Goal: Information Seeking & Learning: Learn about a topic

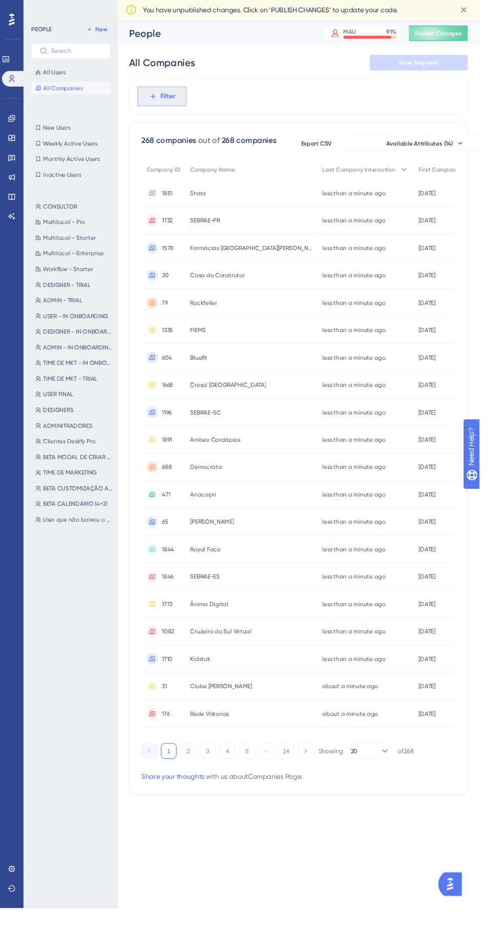
click at [176, 100] on span "Filter" at bounding box center [176, 101] width 16 height 12
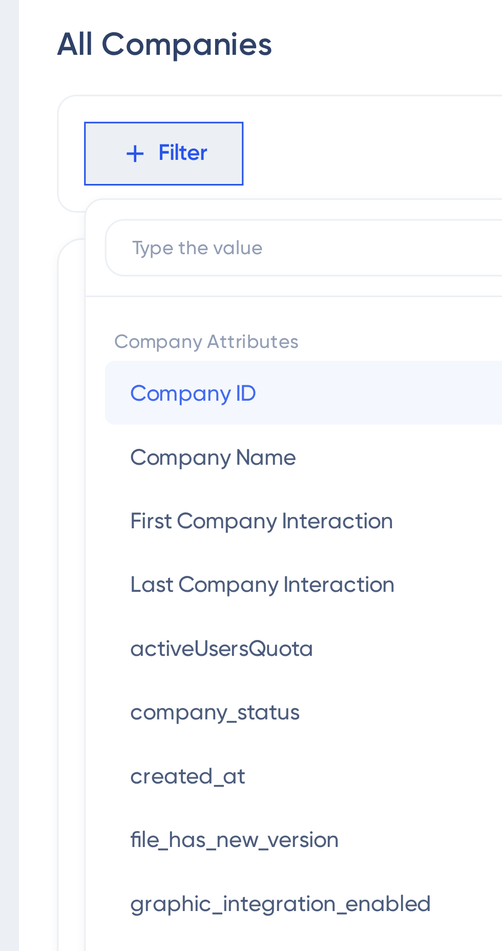
click at [218, 174] on button "Company ID Company ID" at bounding box center [226, 178] width 151 height 21
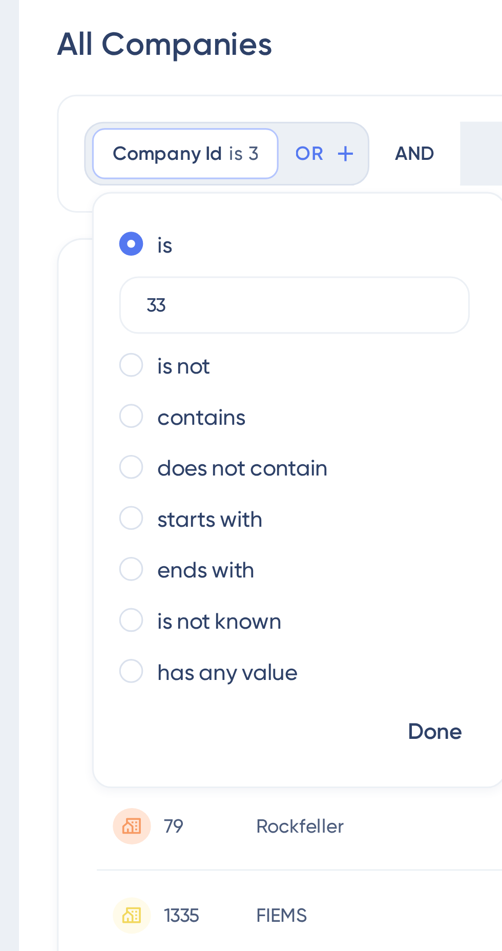
type input "339"
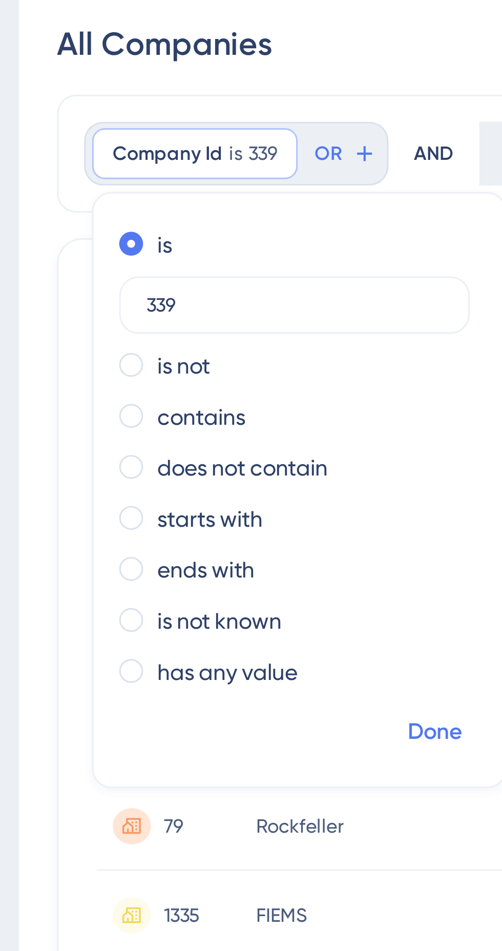
click at [261, 284] on span "Done" at bounding box center [256, 287] width 17 height 12
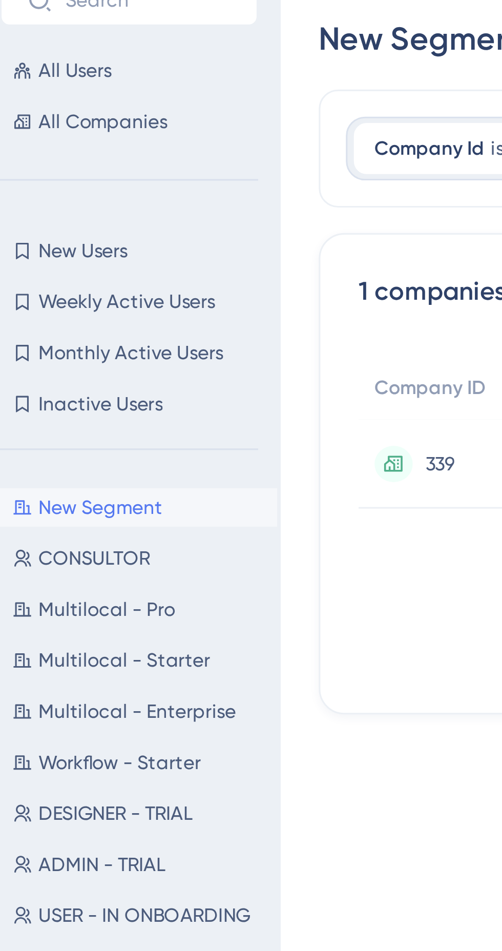
click at [175, 200] on span "339" at bounding box center [174, 202] width 9 height 8
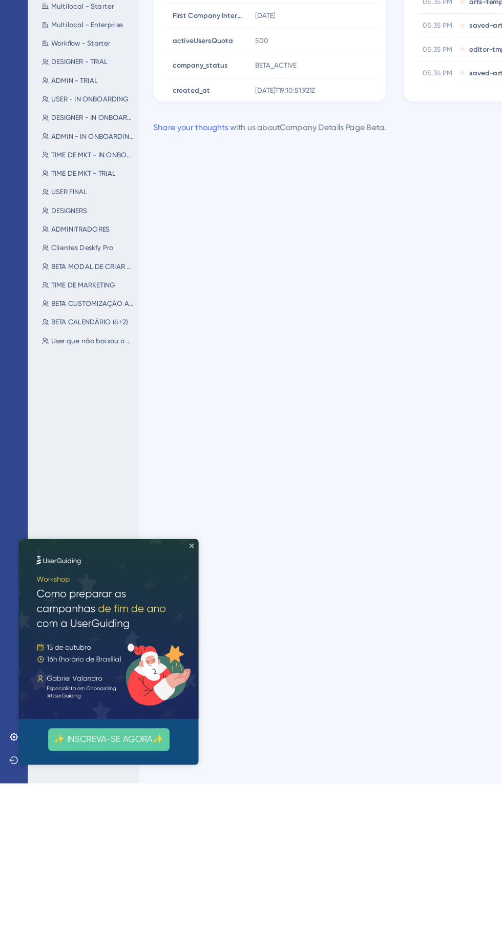
click at [171, 545] on icon "Close Preview" at bounding box center [171, 545] width 4 height 4
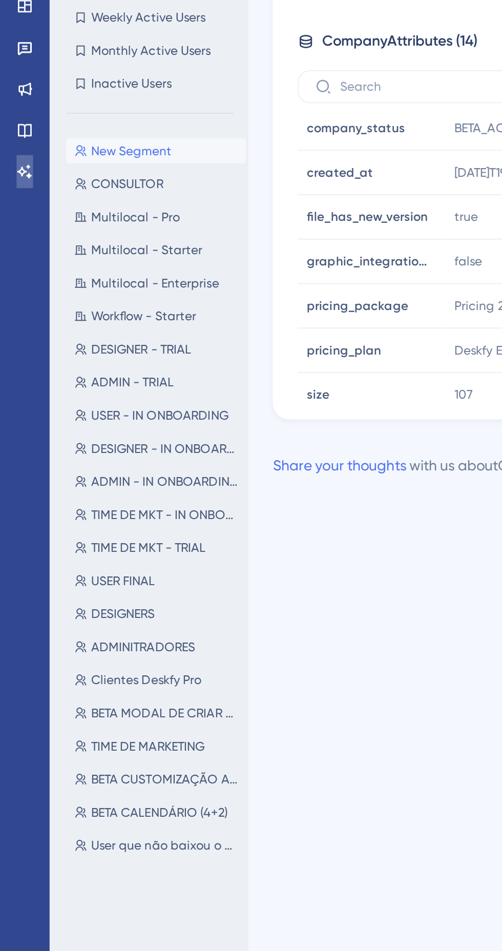
click at [9, 229] on icon at bounding box center [12, 226] width 8 height 8
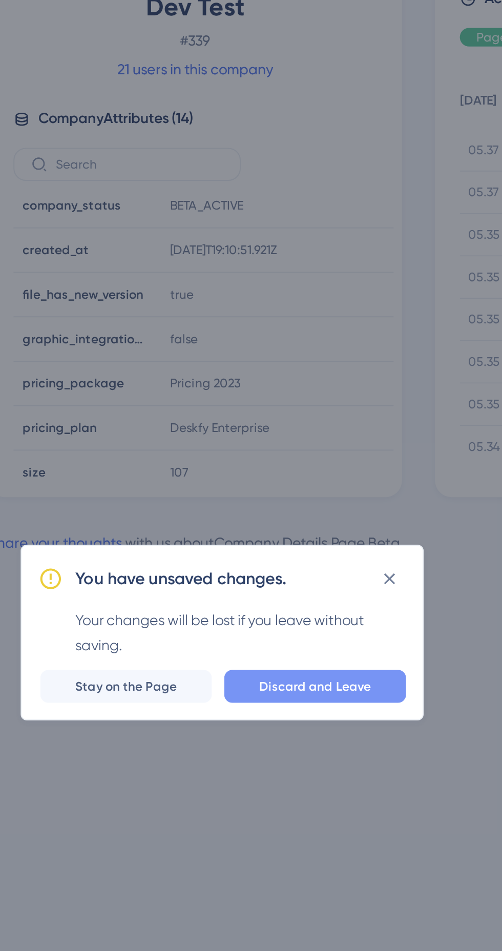
click at [325, 448] on span "Discard and Leave" at bounding box center [297, 443] width 55 height 8
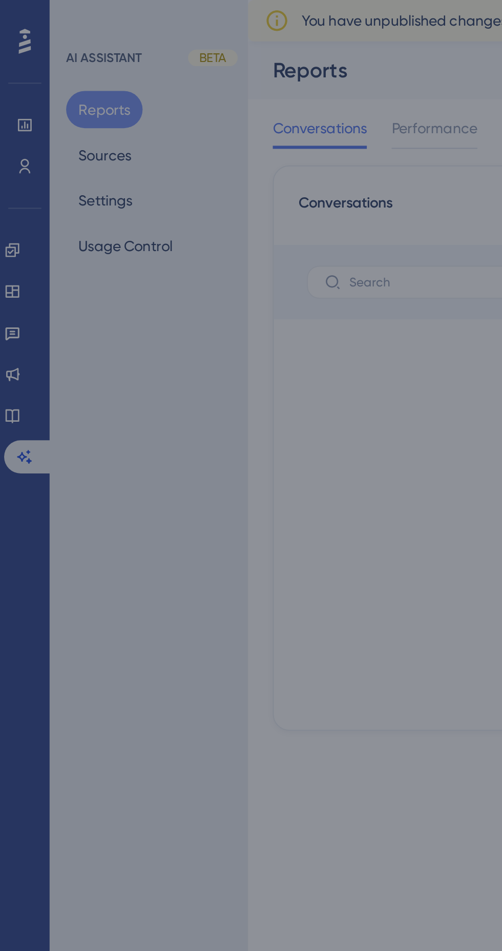
click at [10, 82] on div "Loading..." at bounding box center [251, 475] width 502 height 951
click at [13, 89] on div "Loading..." at bounding box center [251, 475] width 502 height 951
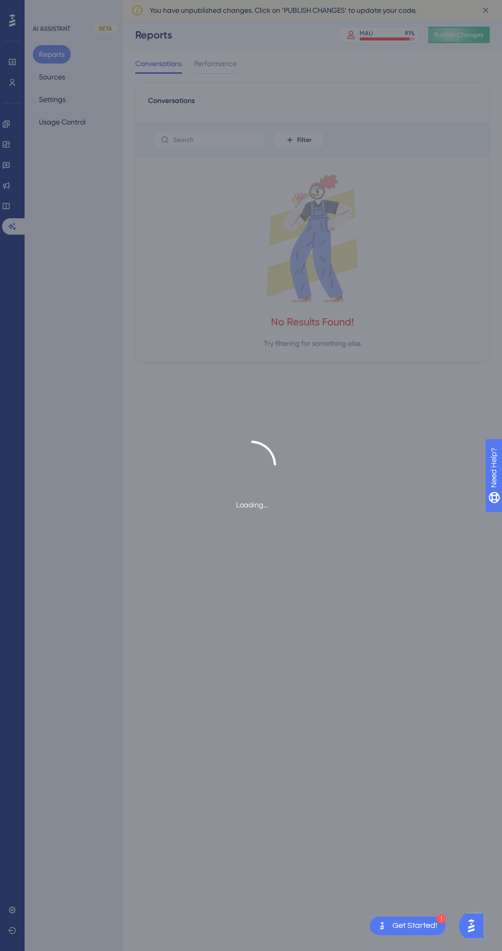
click at [12, 910] on div "Loading..." at bounding box center [251, 475] width 502 height 951
click at [157, 640] on div "Loading..." at bounding box center [251, 475] width 502 height 951
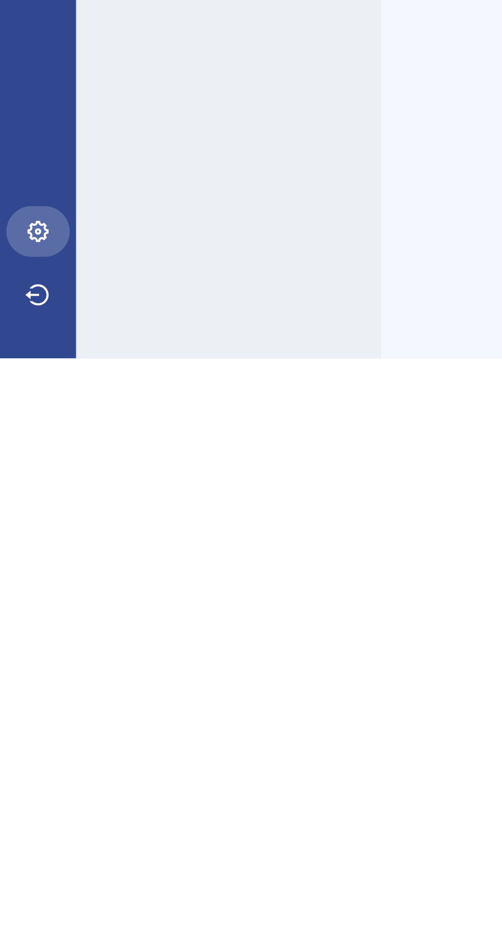
click at [13, 914] on icon at bounding box center [12, 910] width 8 height 8
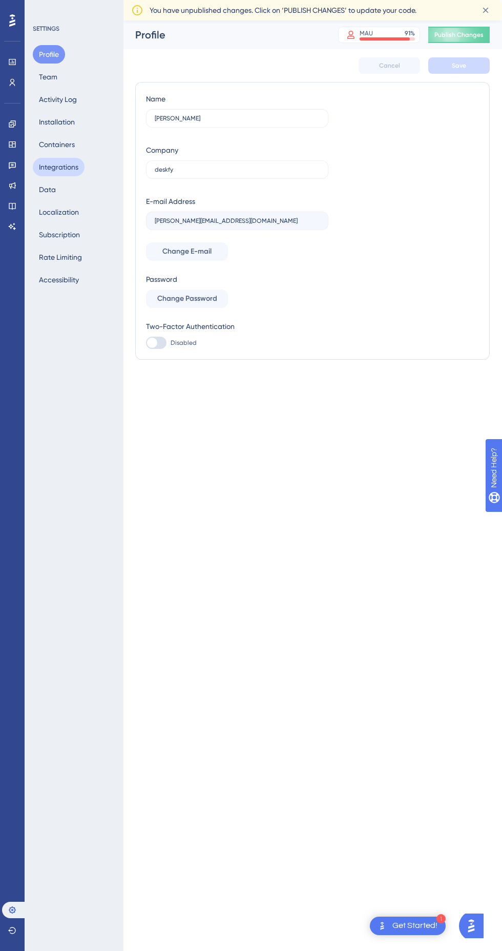
click at [45, 175] on button "Integrations" at bounding box center [59, 167] width 52 height 18
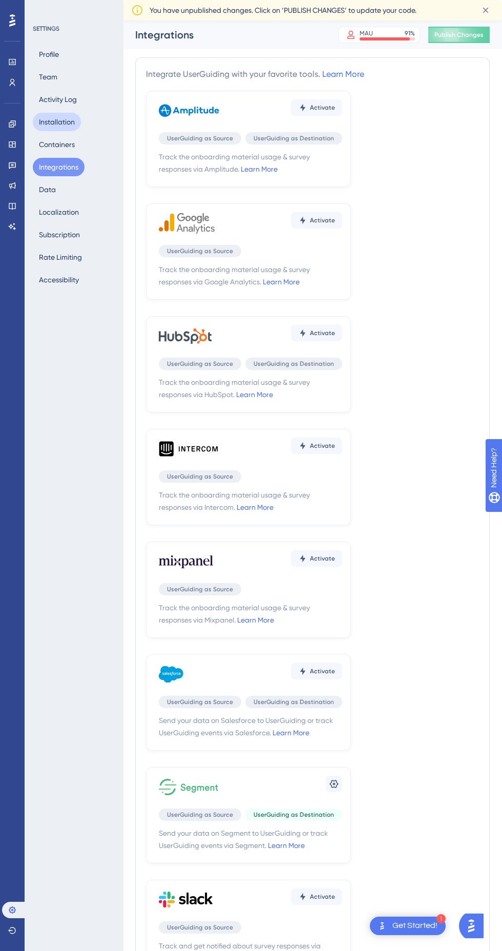
click at [59, 121] on button "Installation" at bounding box center [57, 122] width 48 height 18
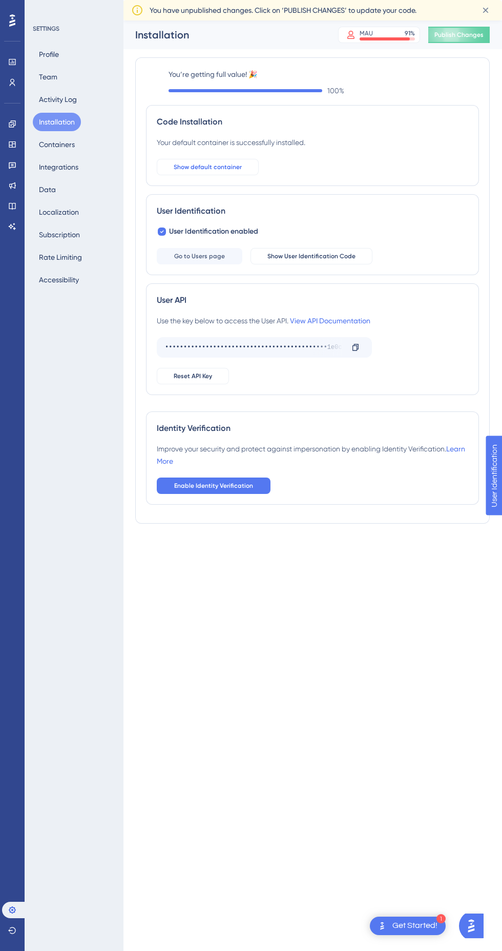
click at [183, 165] on span "Show default container" at bounding box center [208, 167] width 68 height 8
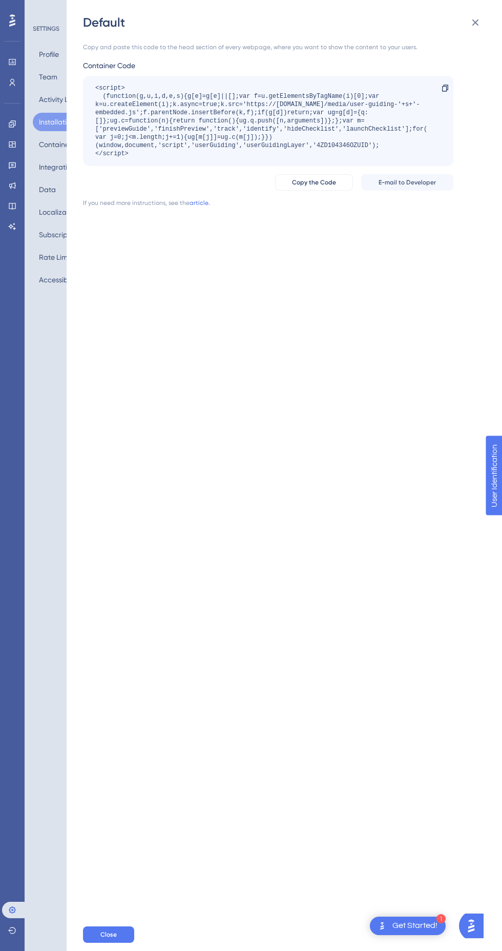
click at [34, 692] on div "Default Copy and paste this code to the head section of every webpage, where yo…" at bounding box center [251, 475] width 502 height 951
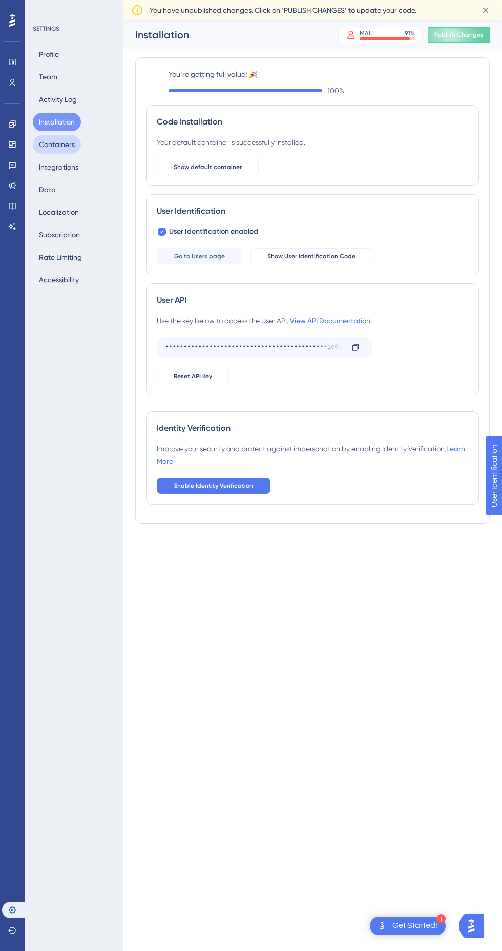
click at [55, 144] on button "Containers" at bounding box center [57, 144] width 48 height 18
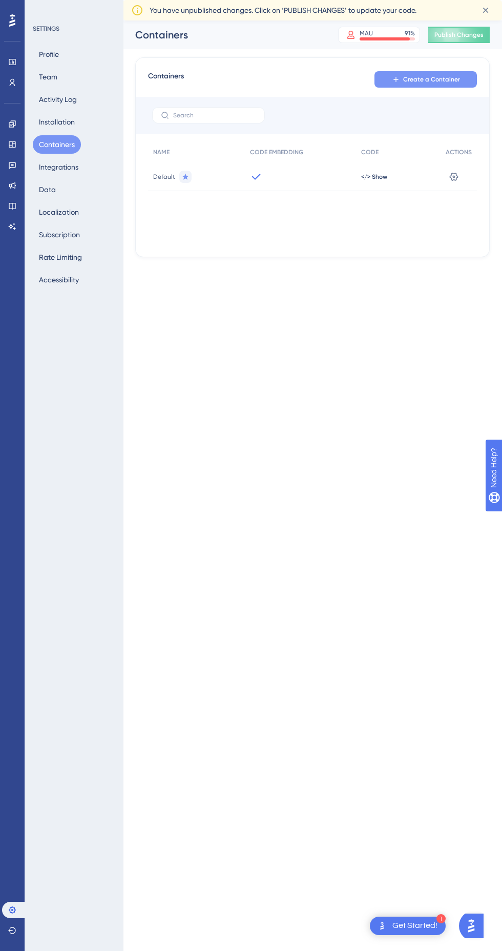
click at [440, 79] on span "Create a Container" at bounding box center [431, 79] width 57 height 8
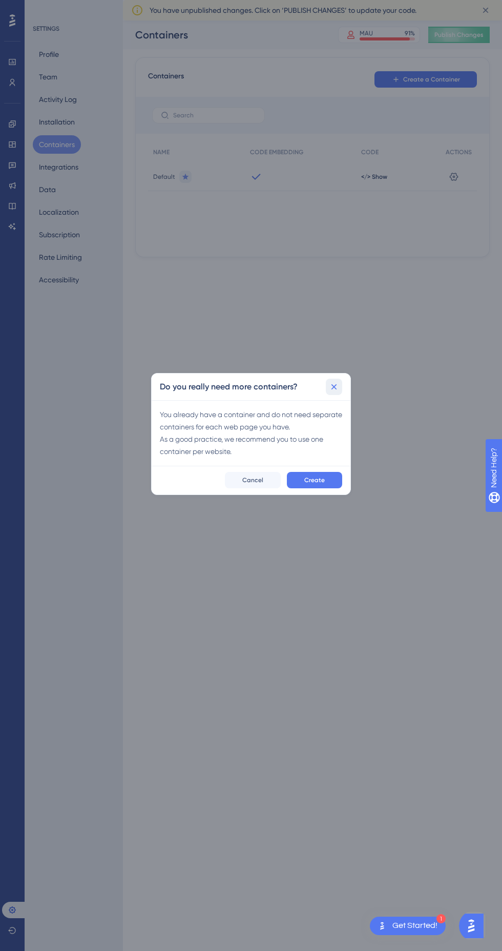
click at [334, 392] on button at bounding box center [334, 387] width 16 height 16
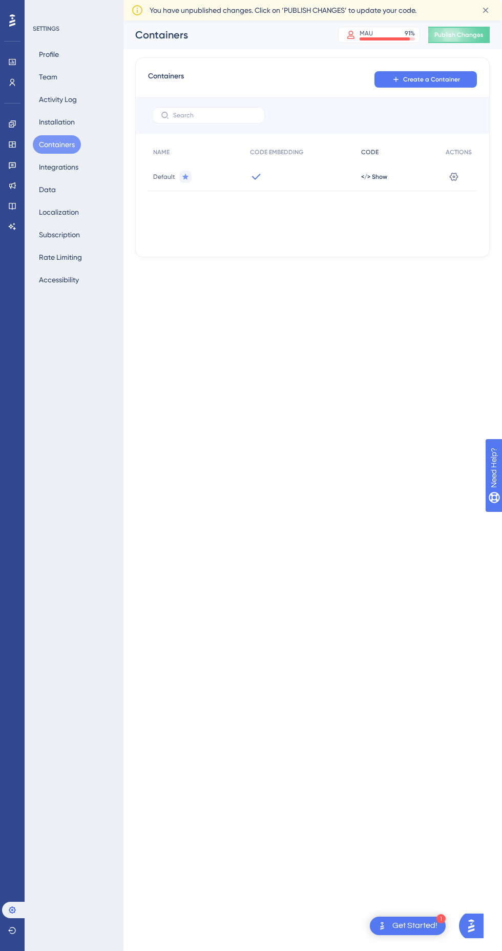
click at [386, 156] on div "CODE" at bounding box center [398, 152] width 85 height 21
click at [456, 176] on icon at bounding box center [454, 176] width 9 height 8
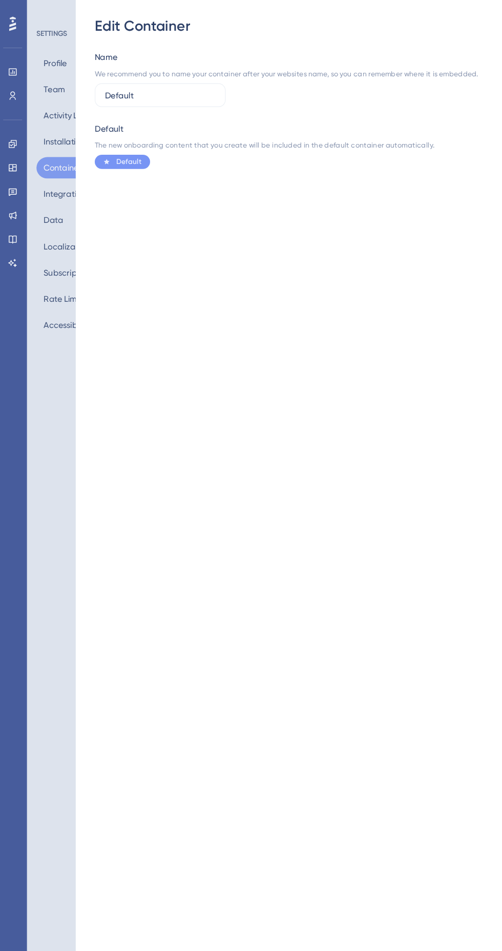
click at [29, 276] on div "Edit Container Name We recommend you to name your container after your websites…" at bounding box center [251, 475] width 502 height 951
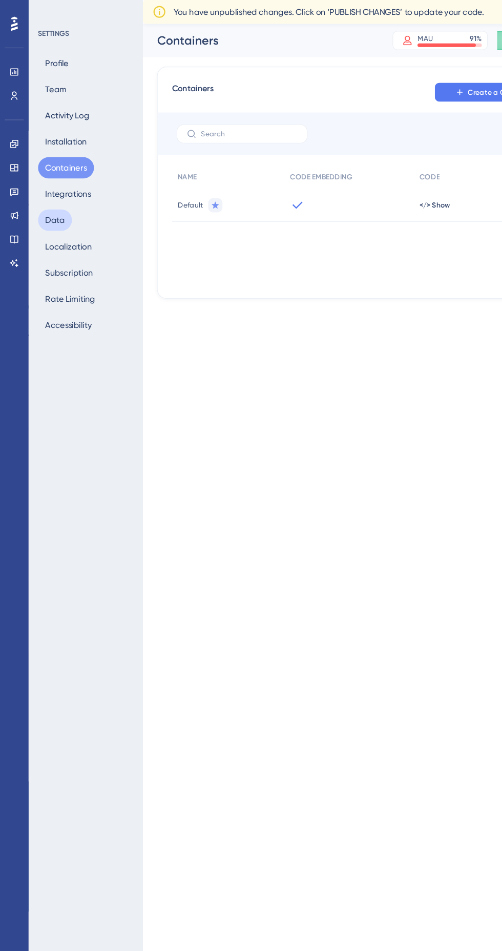
click at [47, 189] on button "Data" at bounding box center [47, 189] width 29 height 18
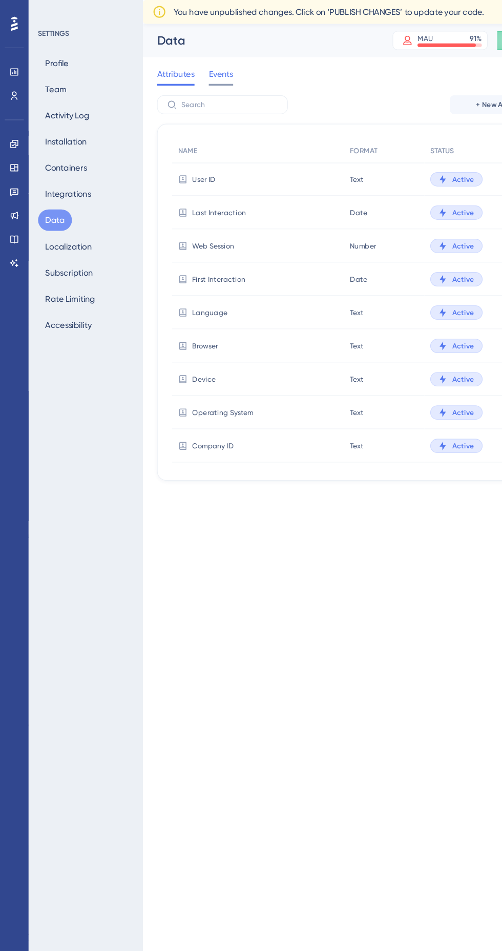
click at [189, 63] on span "Events" at bounding box center [190, 63] width 21 height 12
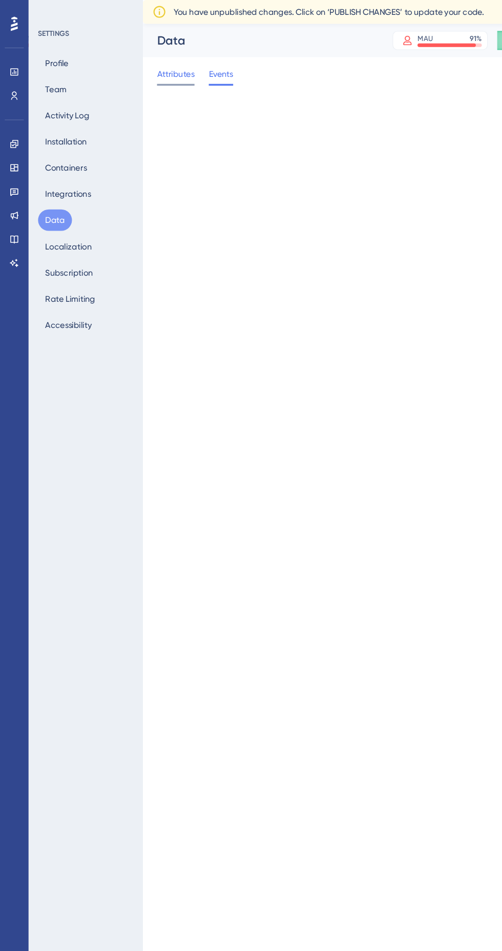
click at [144, 73] on div at bounding box center [151, 73] width 32 height 2
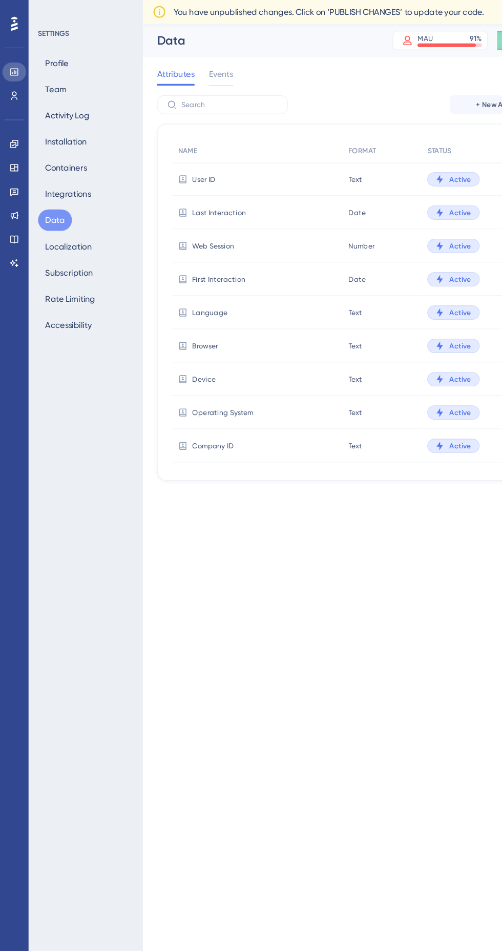
click at [12, 62] on icon at bounding box center [12, 62] width 7 height 6
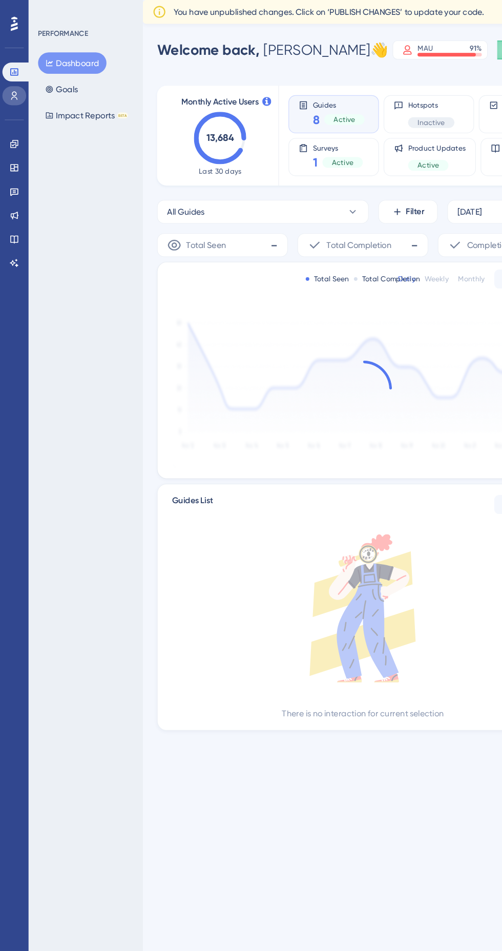
click at [12, 83] on icon at bounding box center [13, 82] width 6 height 7
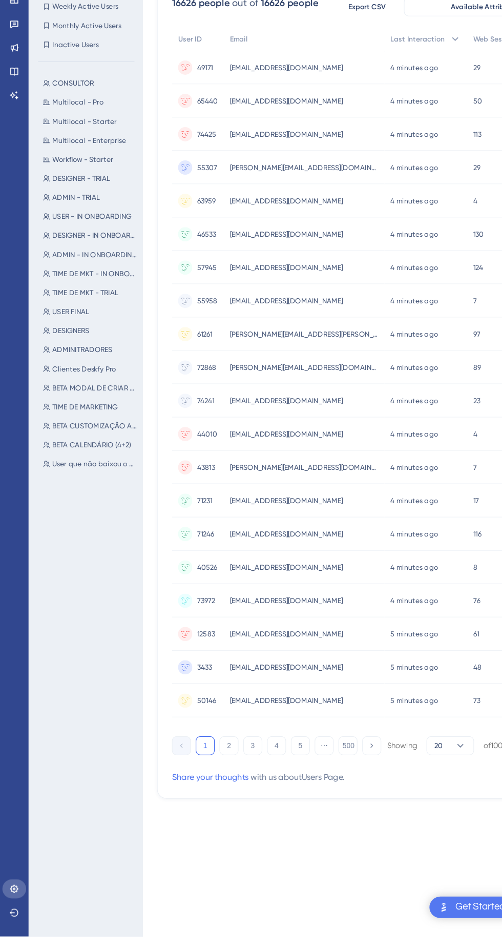
click at [12, 914] on icon at bounding box center [12, 910] width 8 height 8
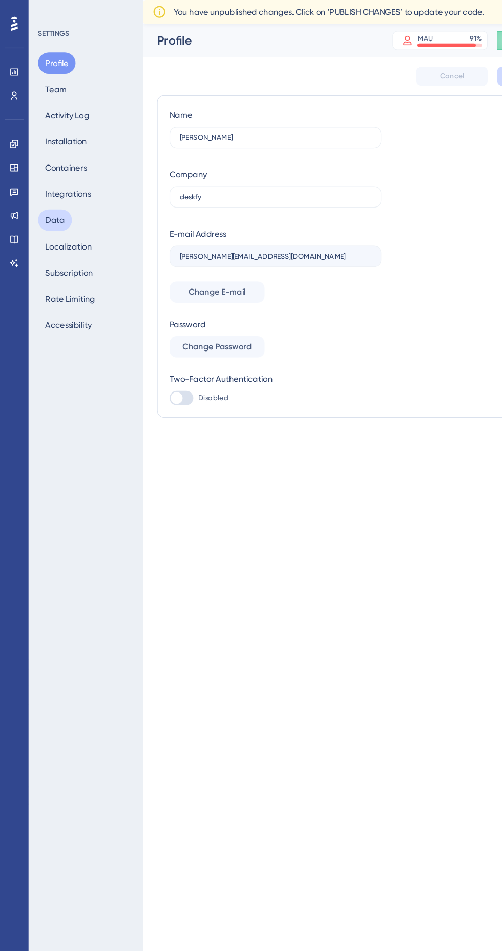
click at [51, 186] on button "Data" at bounding box center [47, 189] width 29 height 18
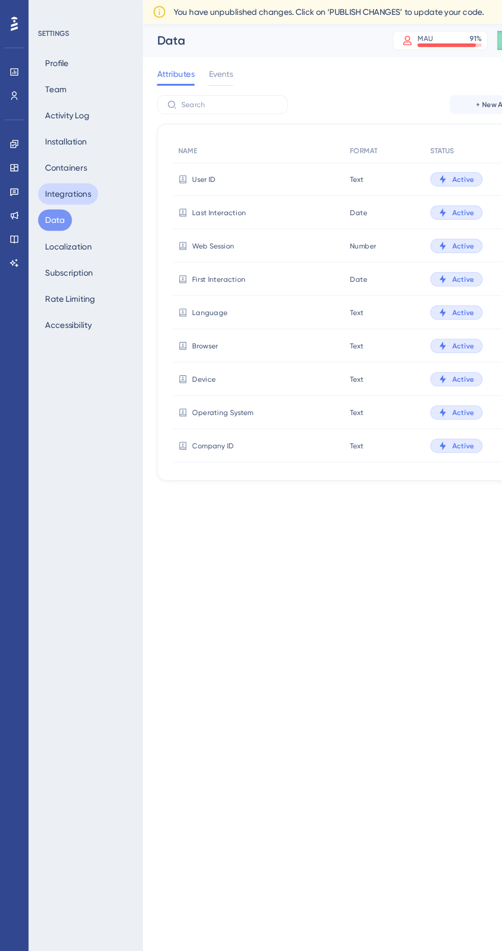
click at [50, 167] on button "Integrations" at bounding box center [59, 167] width 52 height 18
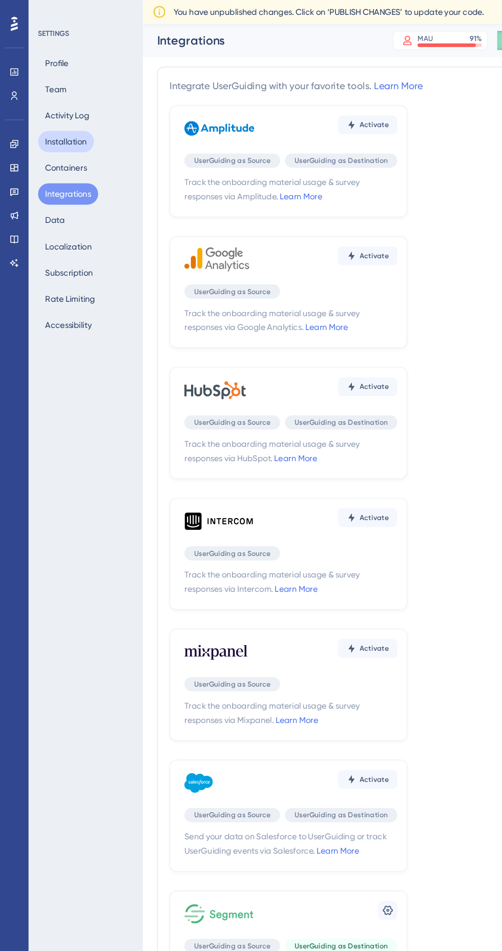
click at [48, 119] on button "Installation" at bounding box center [57, 122] width 48 height 18
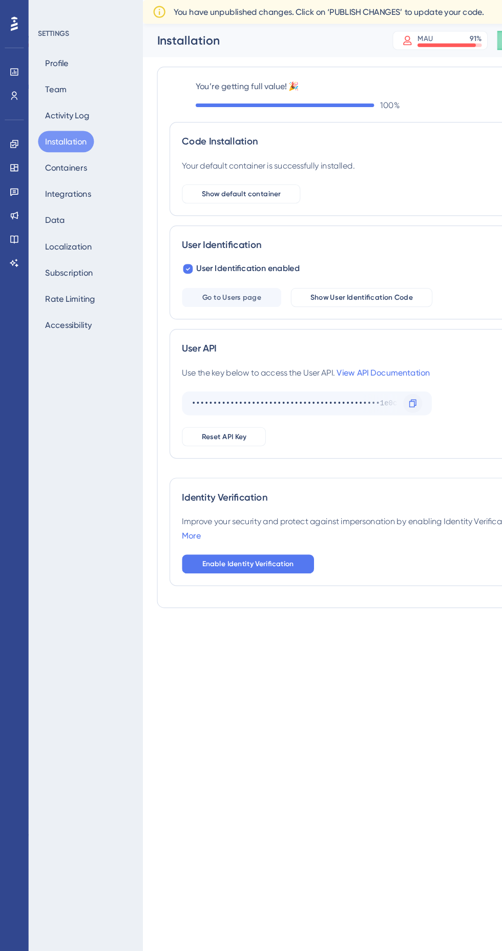
click at [355, 348] on icon at bounding box center [356, 347] width 8 height 8
click at [12, 62] on icon at bounding box center [12, 62] width 7 height 6
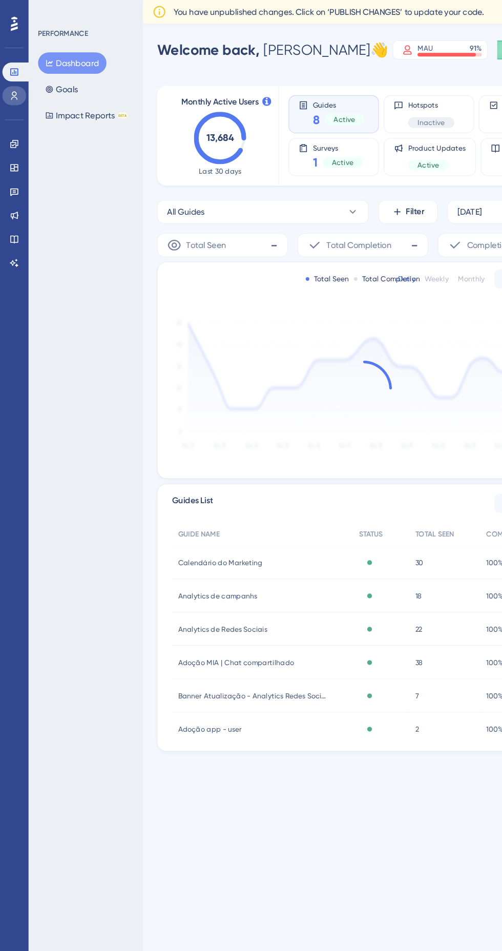
click at [14, 86] on icon at bounding box center [12, 82] width 8 height 8
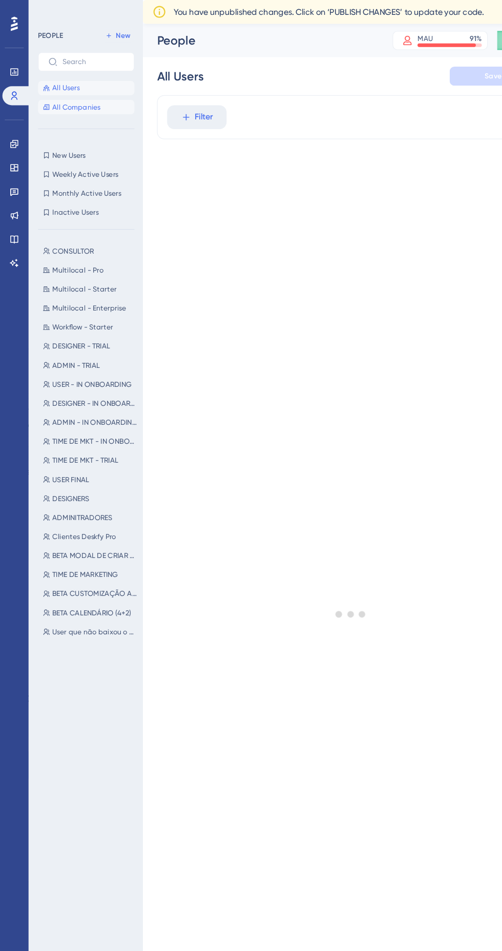
click at [93, 87] on button "All Companies" at bounding box center [74, 92] width 83 height 12
click at [70, 97] on button "All Companies" at bounding box center [74, 92] width 83 height 12
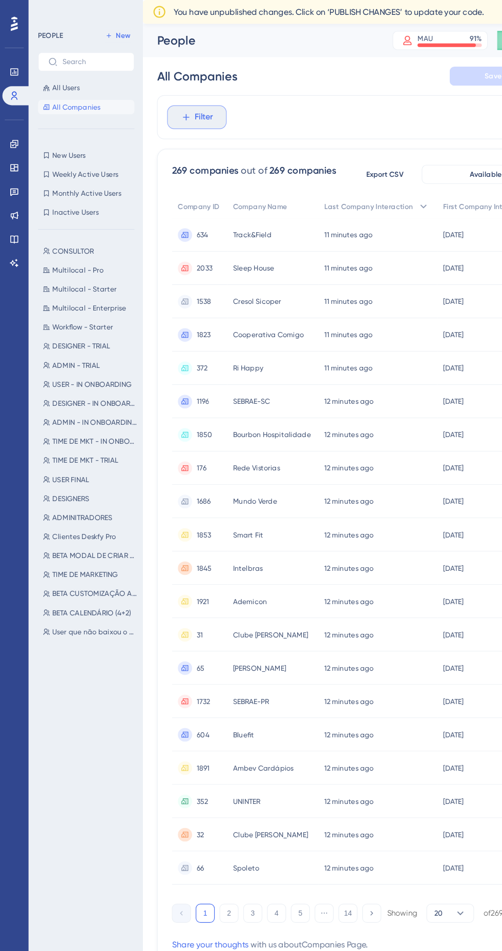
click at [181, 102] on span "Filter" at bounding box center [176, 101] width 16 height 12
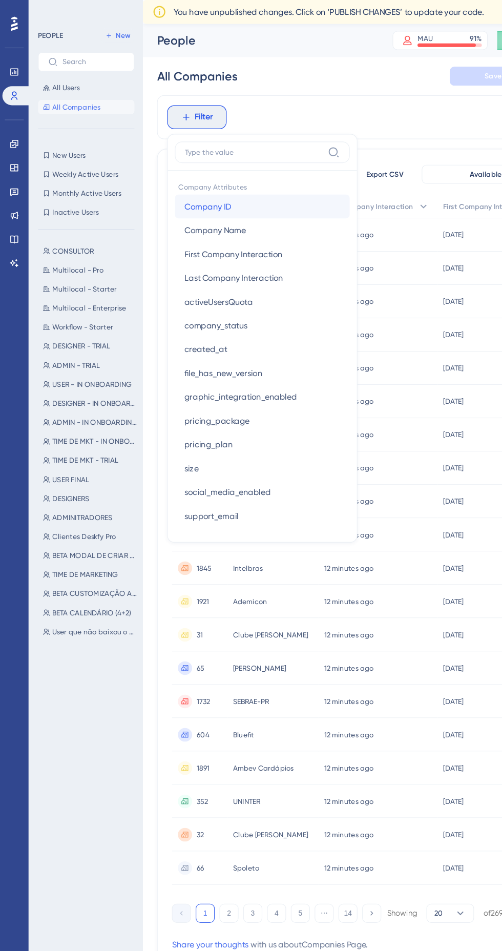
click at [229, 172] on button "Company ID Company ID" at bounding box center [226, 178] width 151 height 21
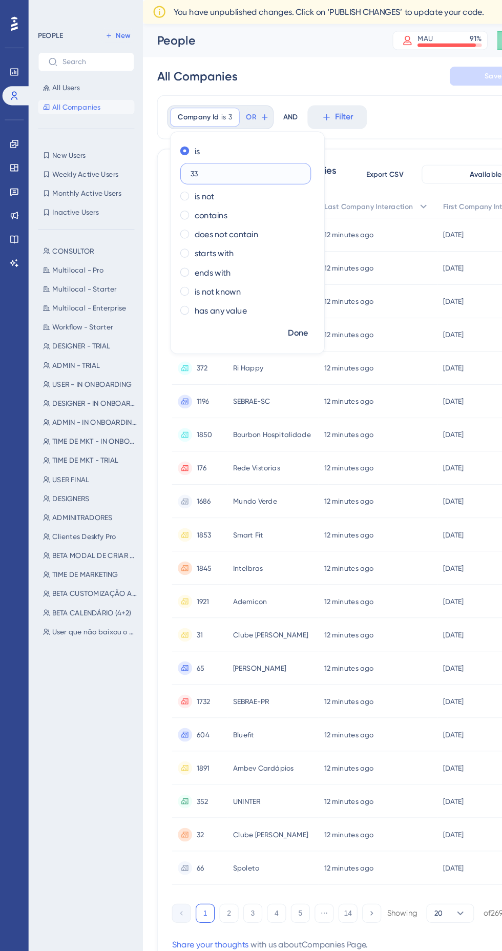
type input "339"
click at [264, 284] on span "Done" at bounding box center [256, 287] width 17 height 12
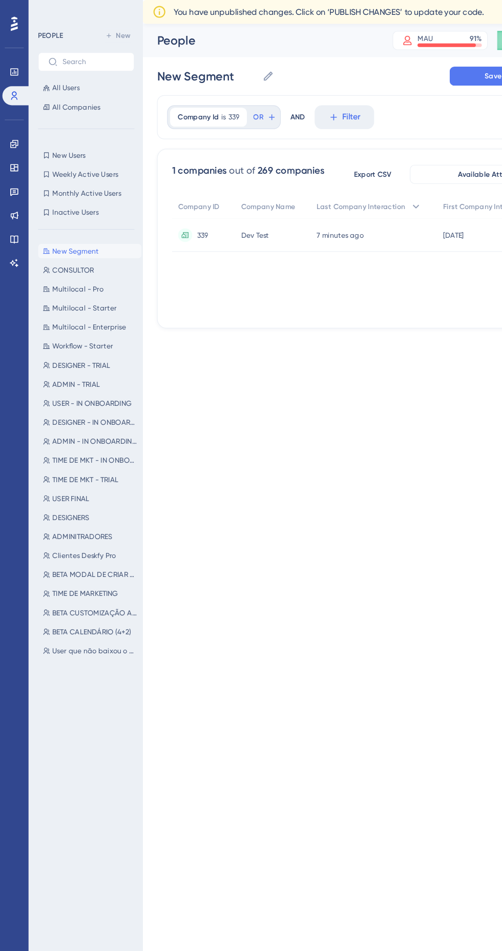
click at [241, 210] on div "Dev Test Dev Test" at bounding box center [234, 202] width 65 height 29
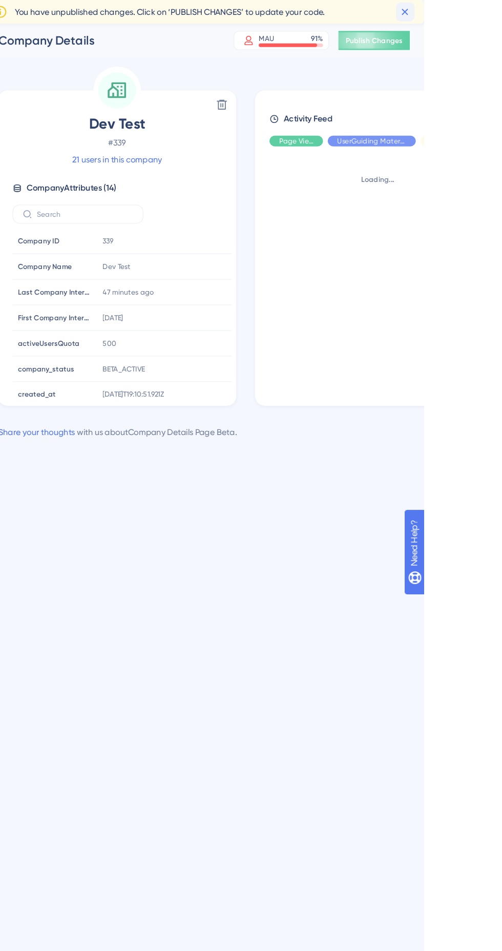
click at [489, 10] on icon at bounding box center [486, 11] width 6 height 6
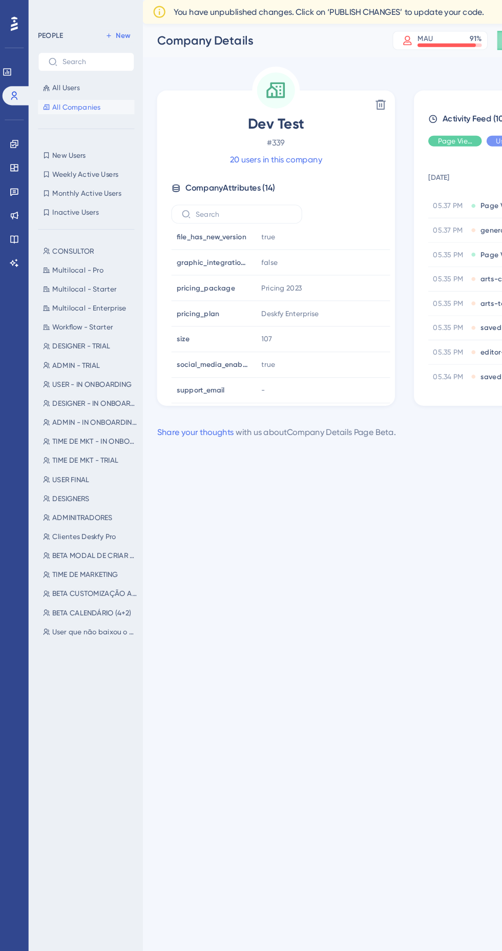
click at [197, 0] on html "Performance Users Engagement Widgets Feedback Product Updates Knowledge Base AI…" at bounding box center [251, 0] width 502 height 0
click at [180, 182] on input "text" at bounding box center [210, 184] width 83 height 7
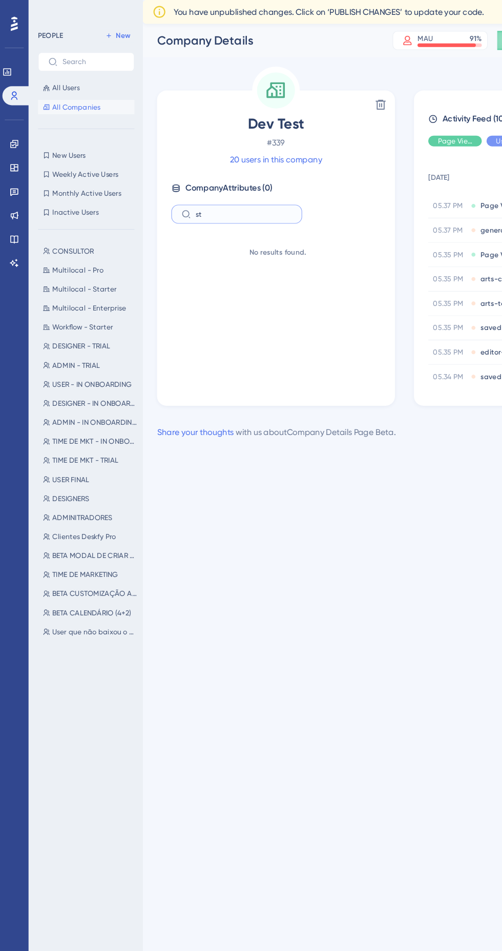
type input "s"
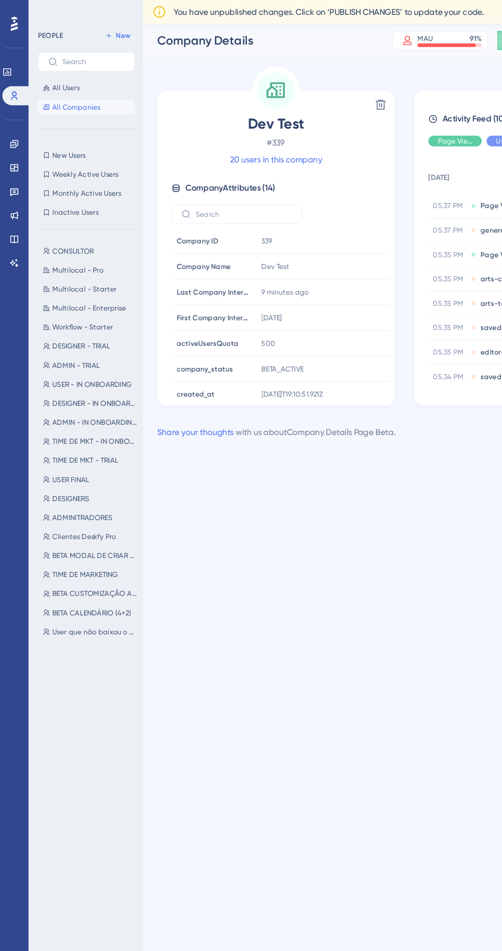
click at [187, 404] on div "Performance Users Engagement Widgets Feedback Product Updates Knowledge Base AI…" at bounding box center [251, 205] width 502 height 411
click at [204, 273] on span "First Company Interaction" at bounding box center [183, 274] width 62 height 8
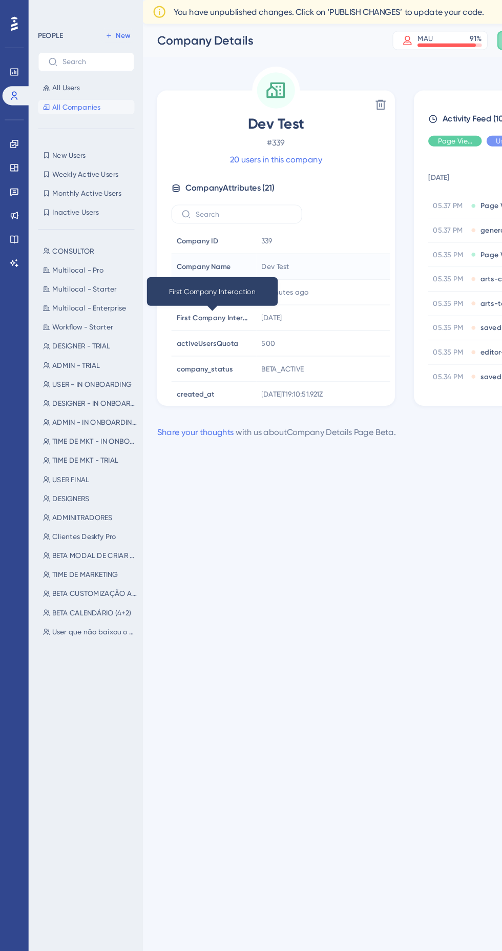
click at [292, 239] on div "Dev Test" at bounding box center [276, 229] width 111 height 21
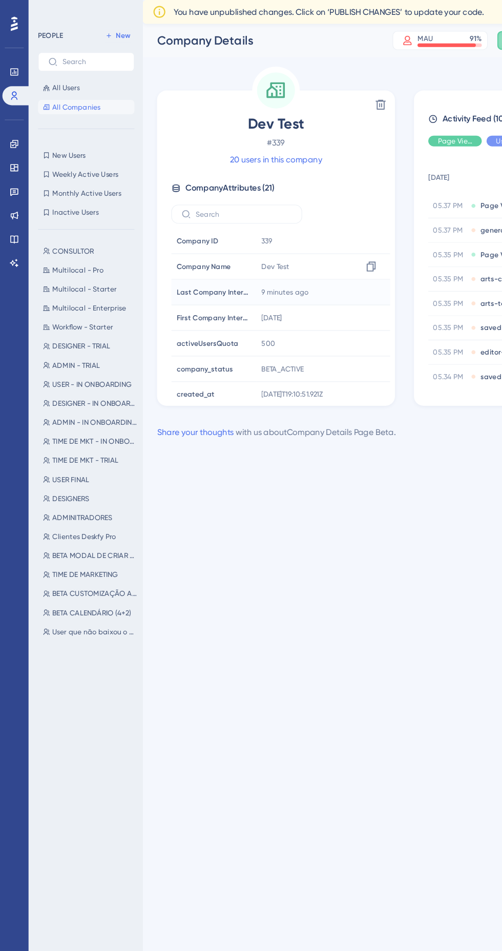
click at [277, 254] on div "9 minutes ago 29 Sep 2025, 10:55" at bounding box center [276, 251] width 111 height 21
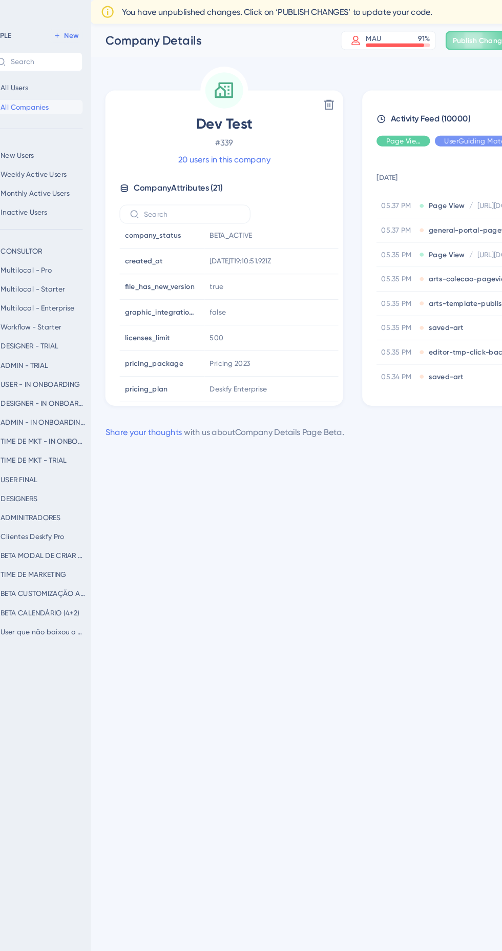
scroll to position [114, 0]
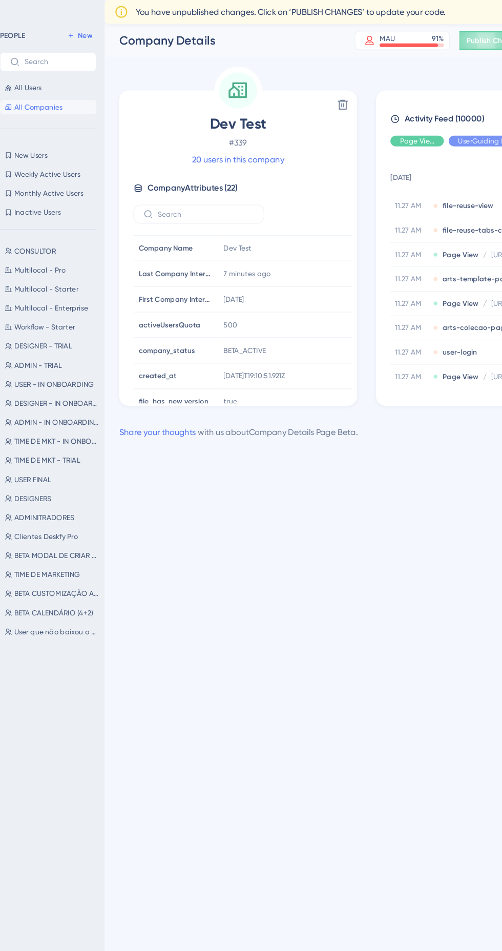
scroll to position [58, 0]
